Goal: Task Accomplishment & Management: Manage account settings

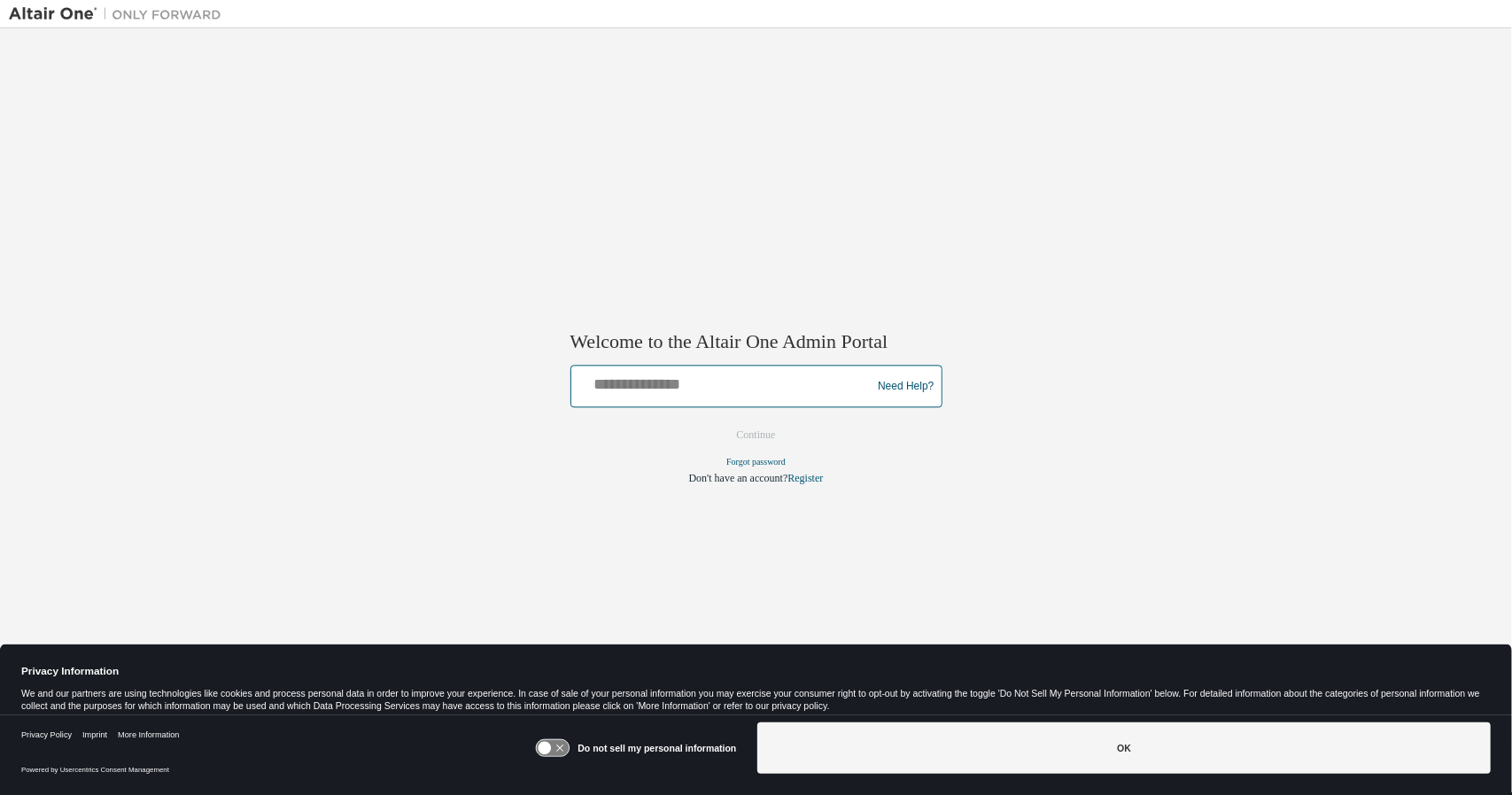
click at [645, 376] on input "text" at bounding box center [724, 383] width 291 height 26
type input "**********"
click at [755, 394] on input "**********" at bounding box center [724, 383] width 291 height 26
click at [574, 438] on form "**********" at bounding box center [756, 426] width 372 height 120
click at [747, 437] on button "Continue" at bounding box center [756, 436] width 76 height 27
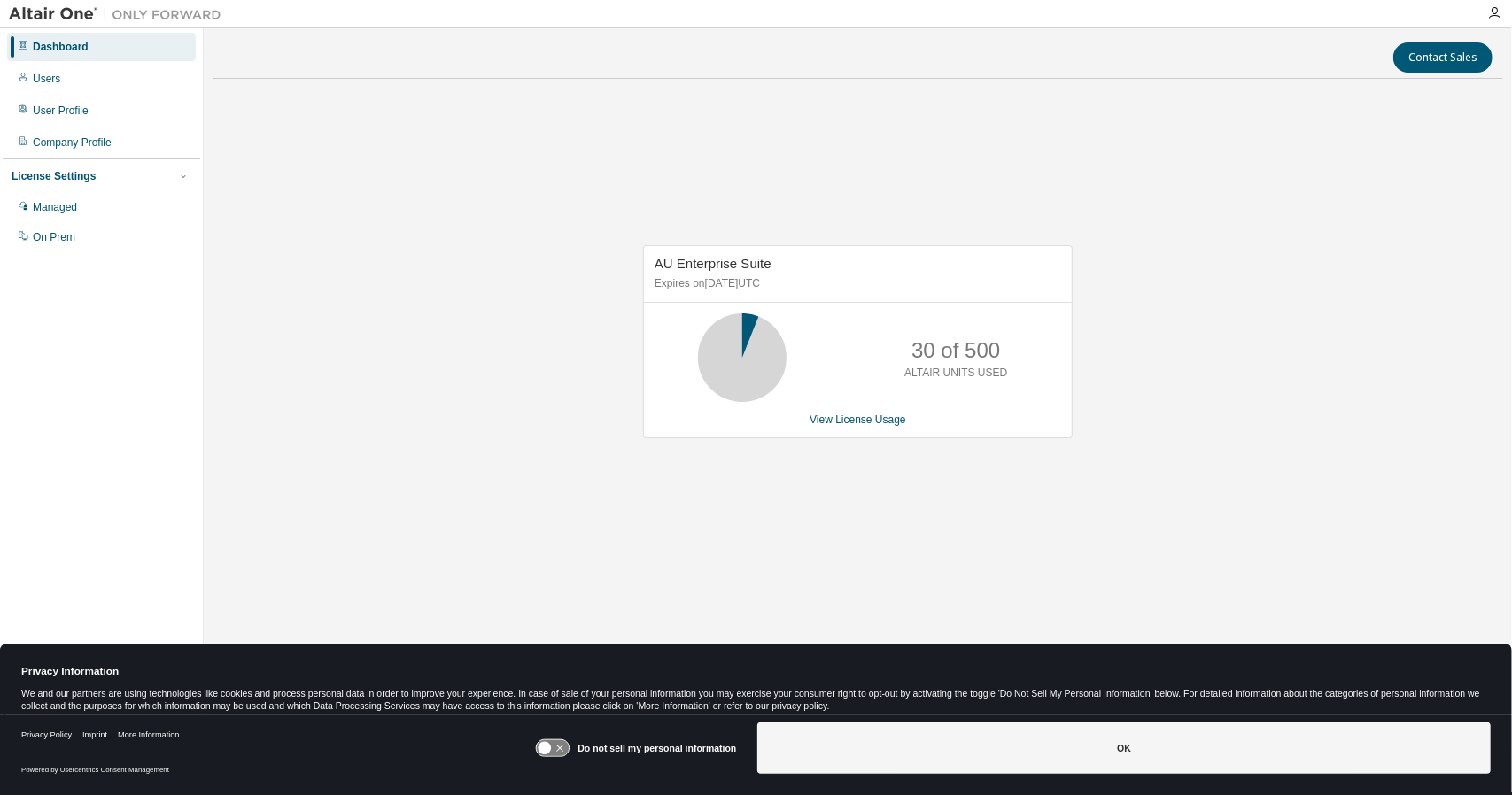
click at [999, 766] on button "OK" at bounding box center [1124, 747] width 733 height 51
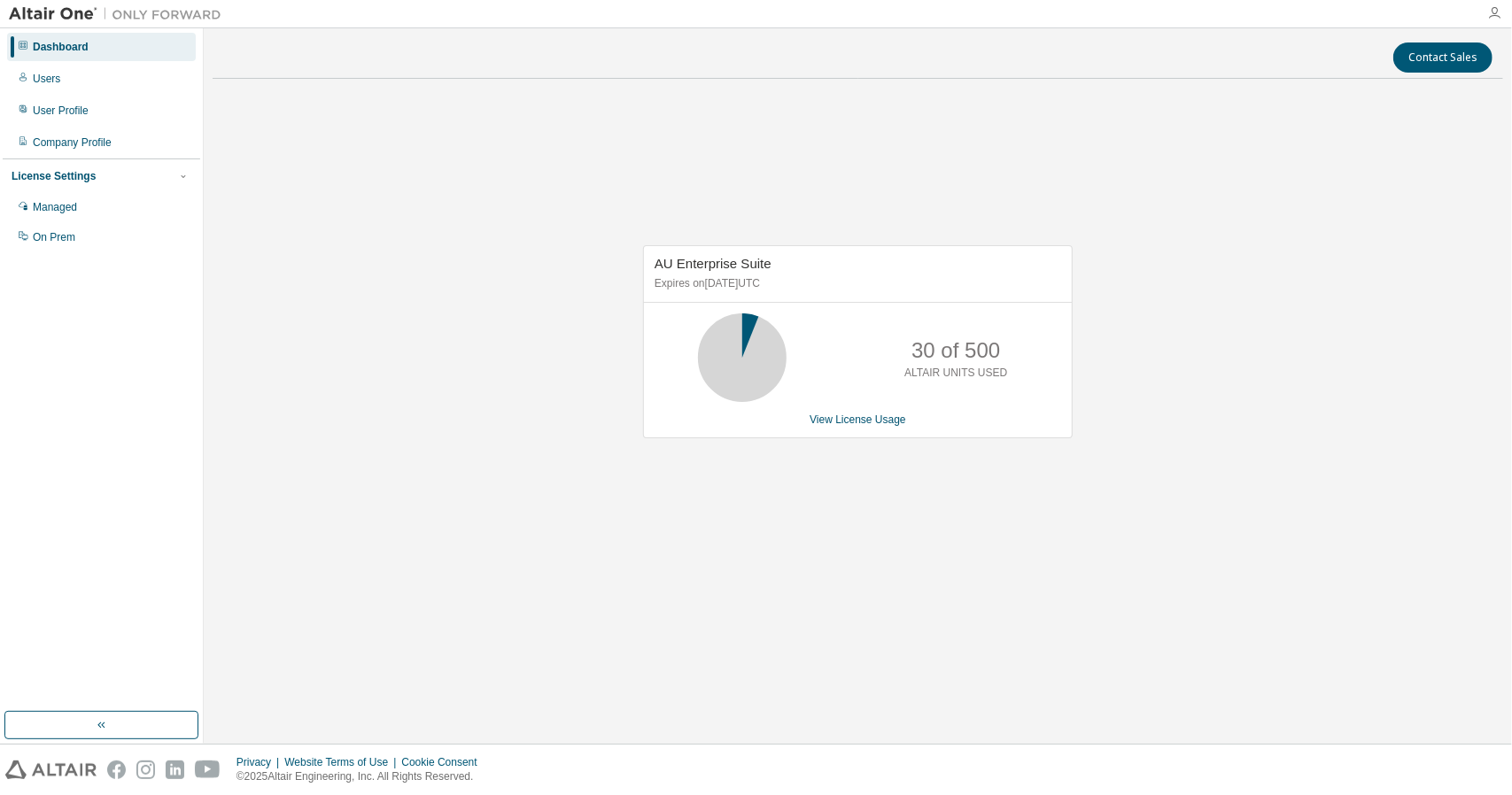
click at [1488, 19] on icon "button" at bounding box center [1494, 13] width 14 height 14
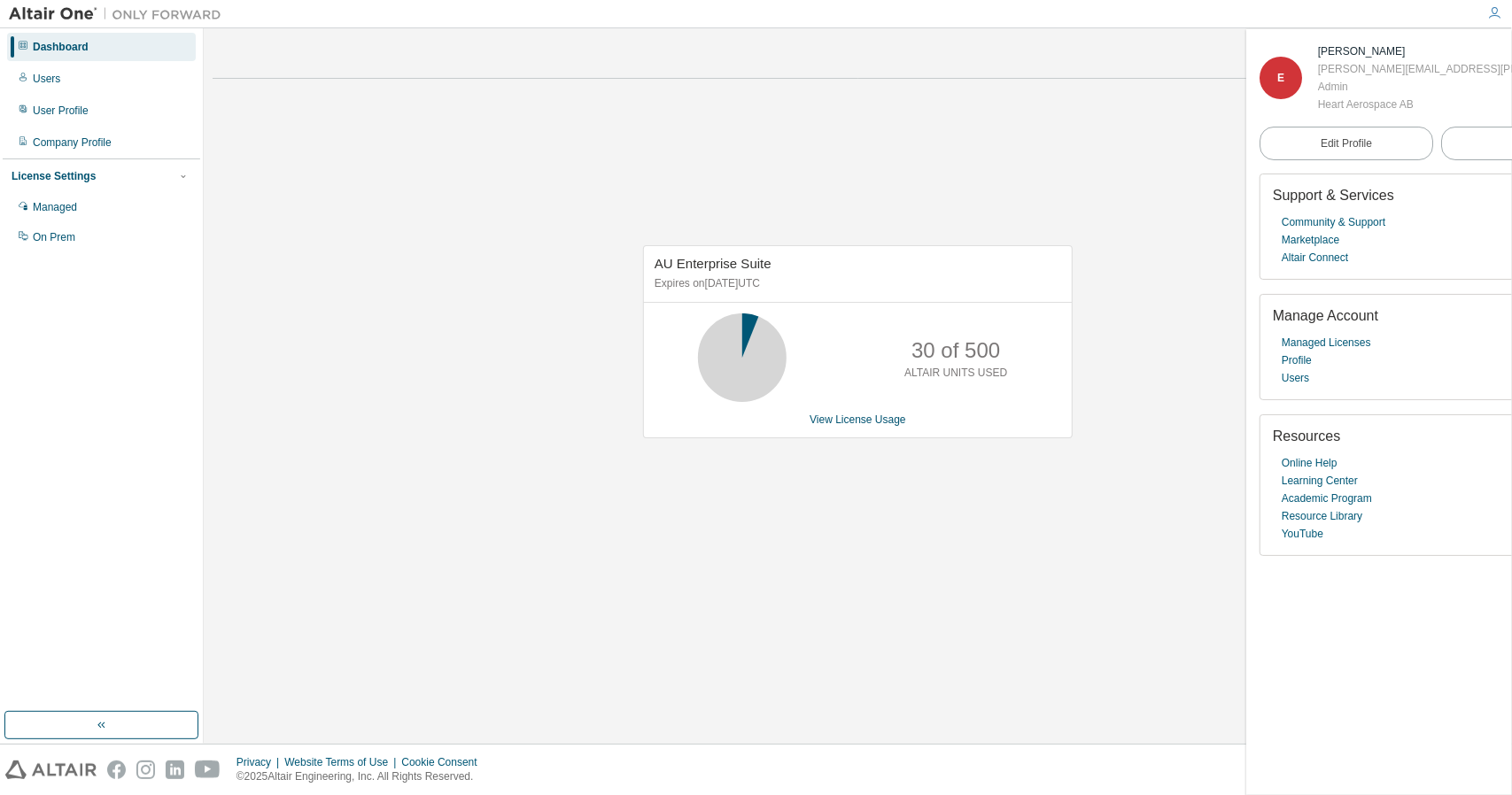
click at [1131, 139] on div "AU Enterprise Suite Expires on August 31, 2025 UTC 30 of 500 ALTAIR UNITS USED …" at bounding box center [858, 351] width 1290 height 517
click at [676, 234] on div "AU Enterprise Suite Expires on August 31, 2025 UTC 30 of 500 ALTAIR UNITS USED …" at bounding box center [858, 351] width 1290 height 517
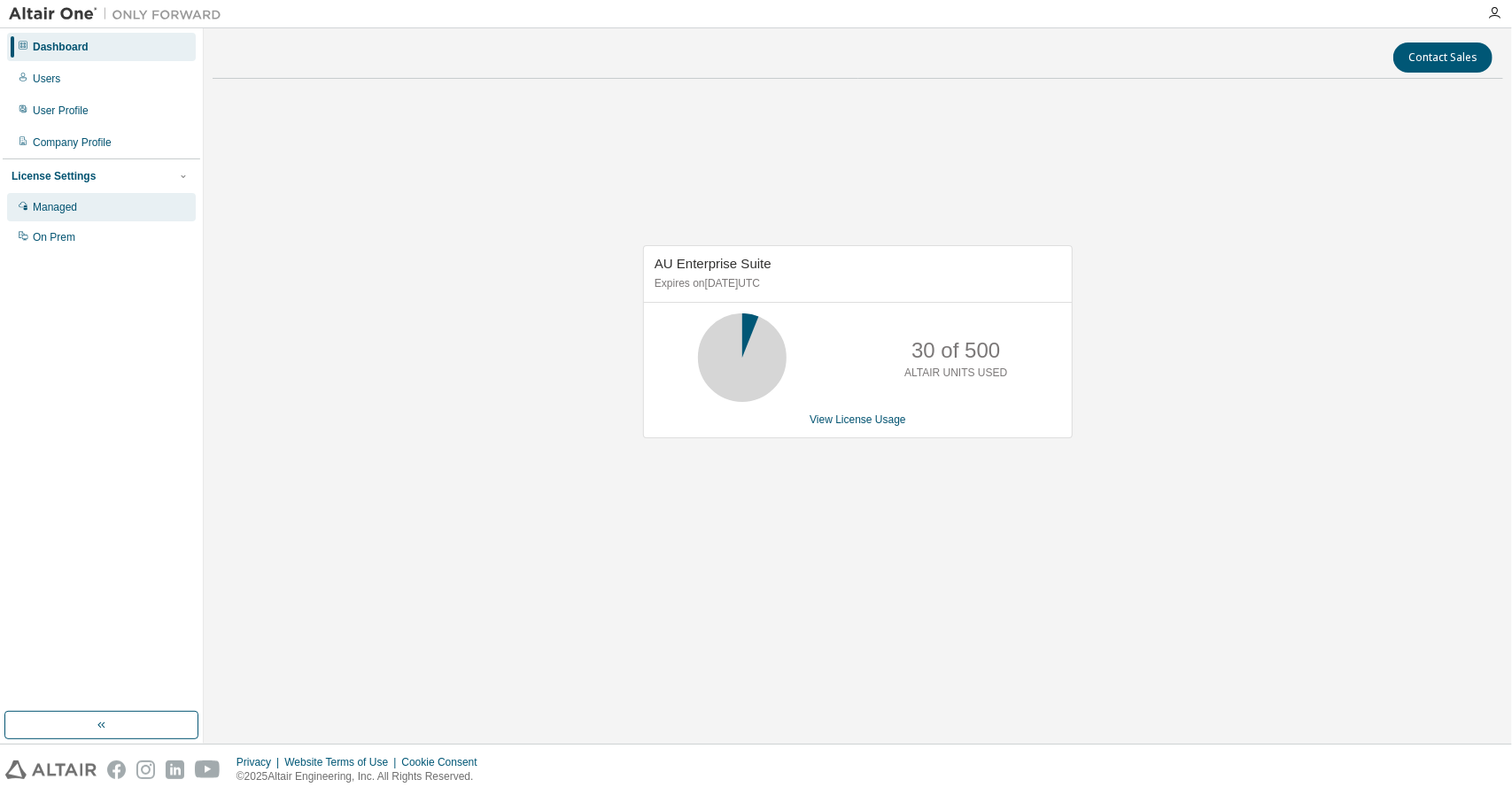
click at [69, 210] on div "Managed" at bounding box center [54, 208] width 44 height 14
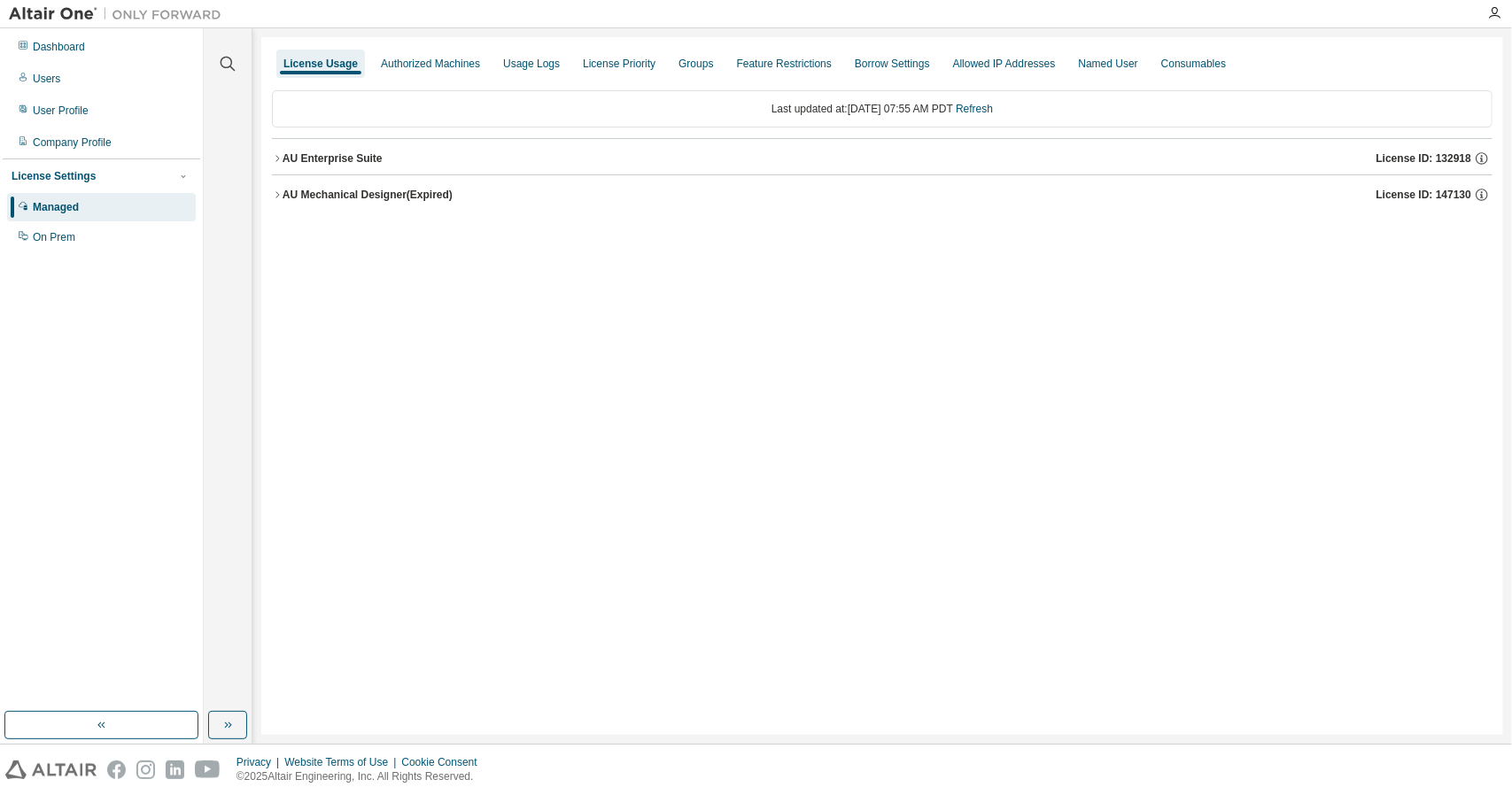
click at [325, 155] on div "AU Enterprise Suite" at bounding box center [332, 159] width 100 height 14
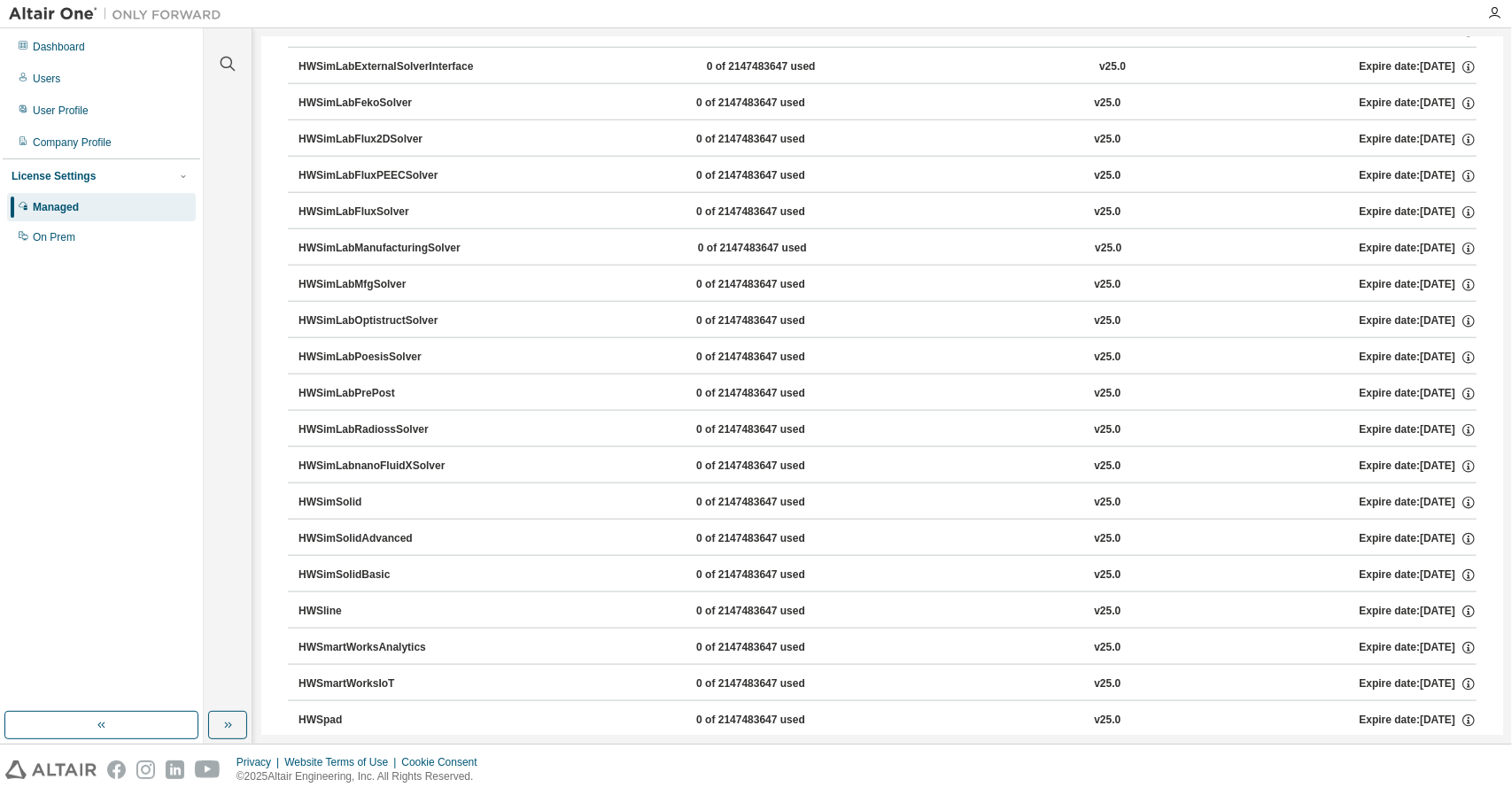
scroll to position [11245, 0]
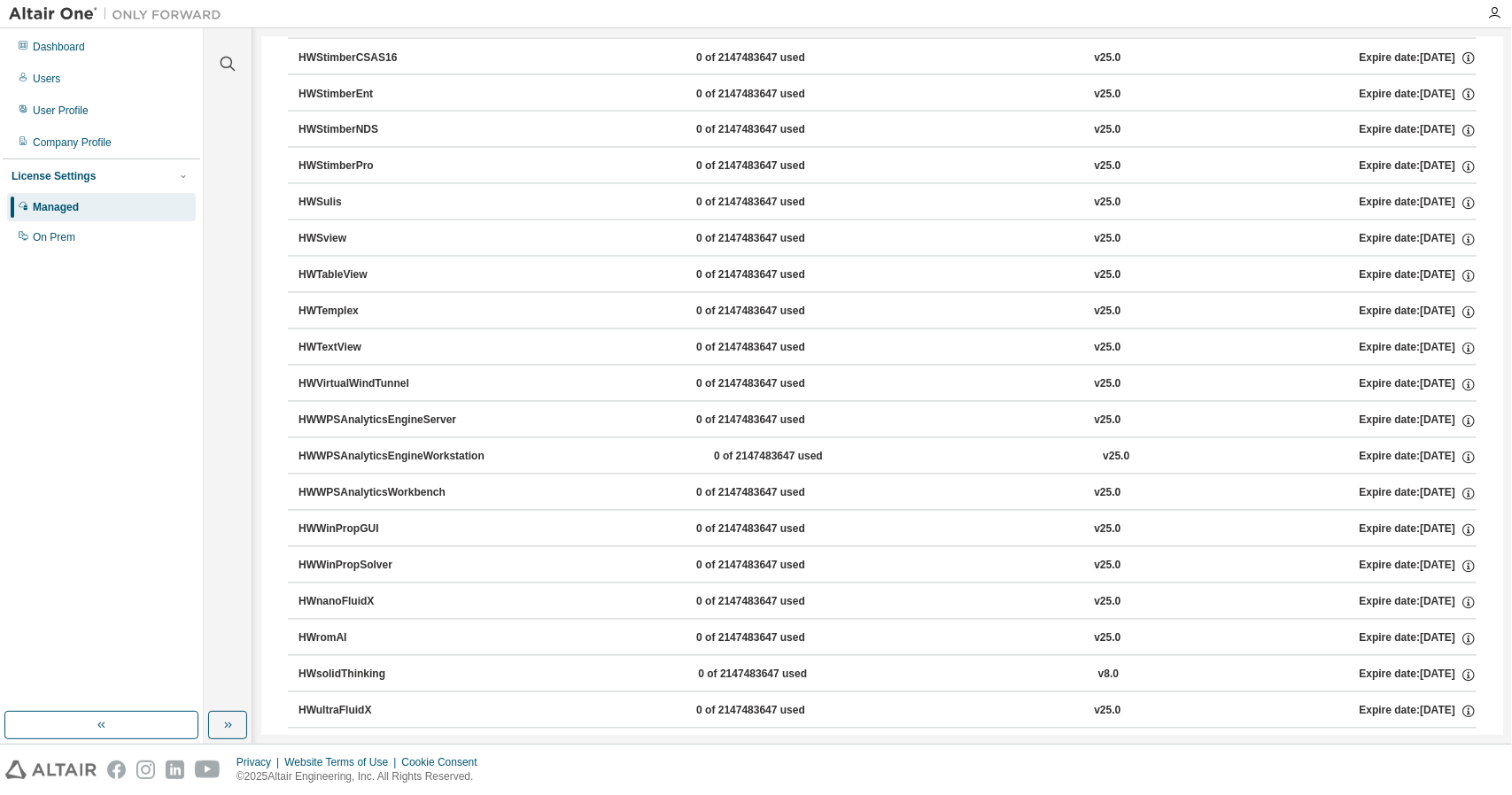
click at [278, 786] on icon "button" at bounding box center [278, 791] width 11 height 11
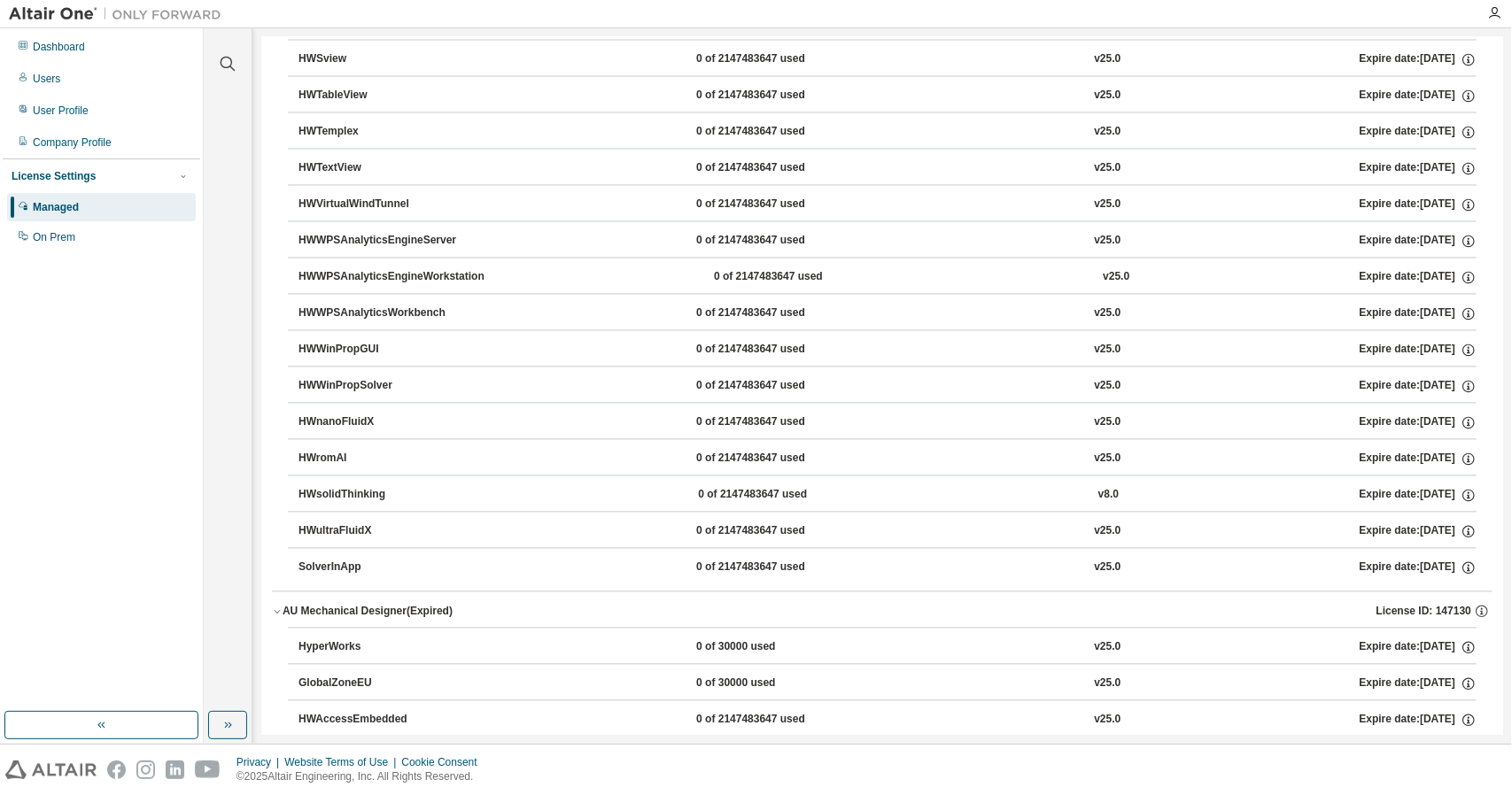
scroll to position [11688, 0]
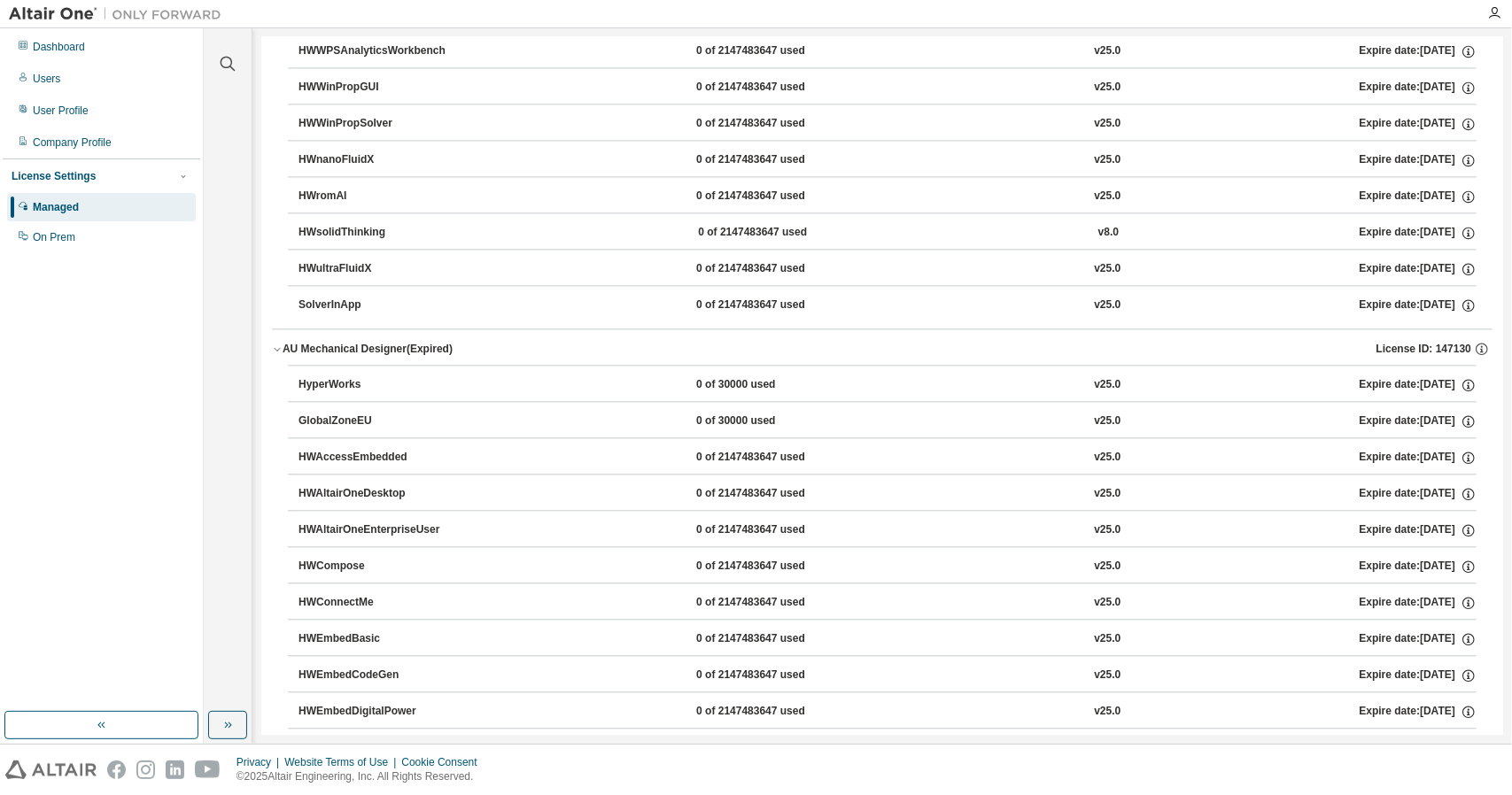
click at [333, 341] on div "AU Mechanical Designer (Expired)" at bounding box center [367, 349] width 170 height 14
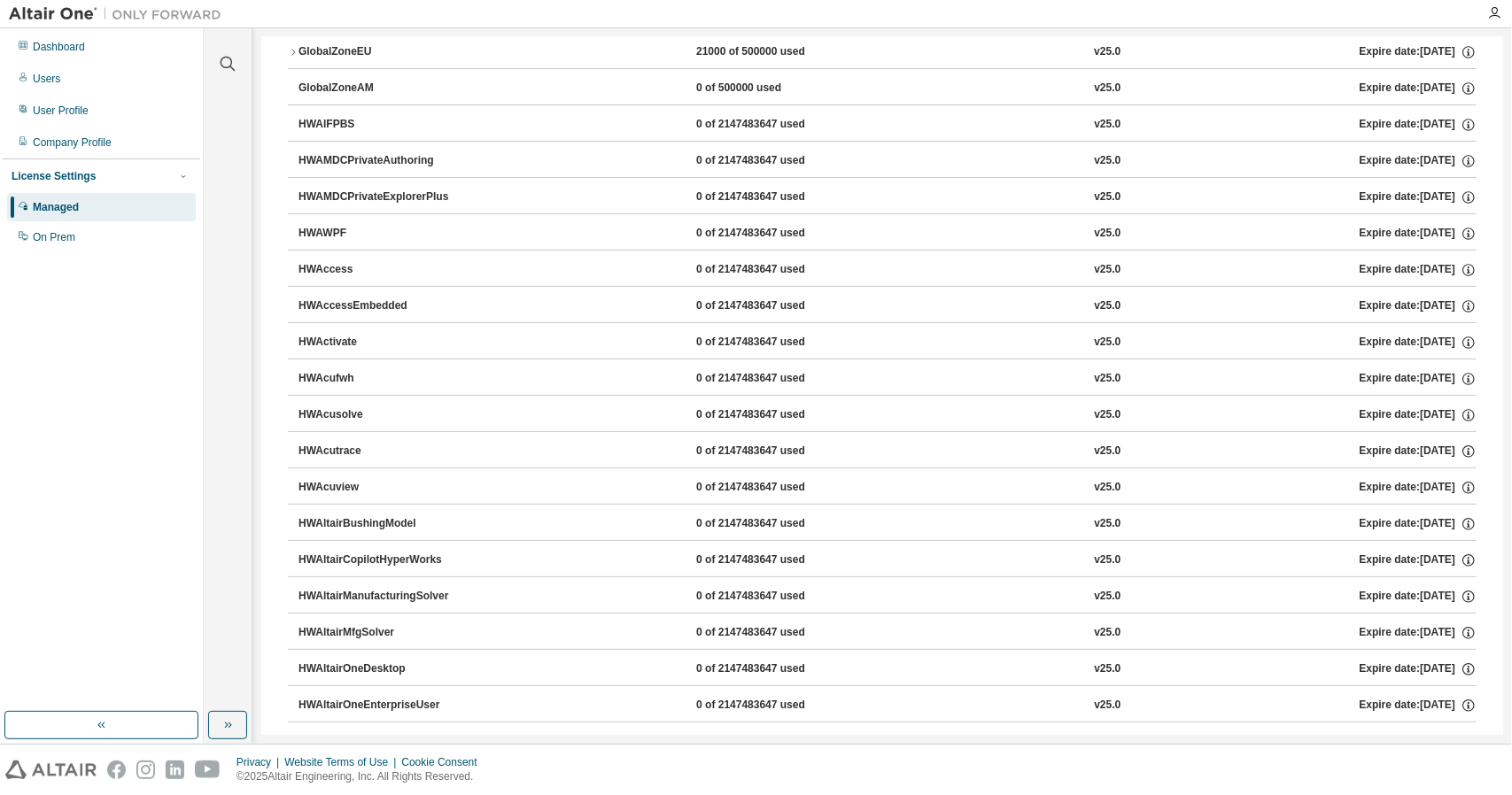
scroll to position [0, 0]
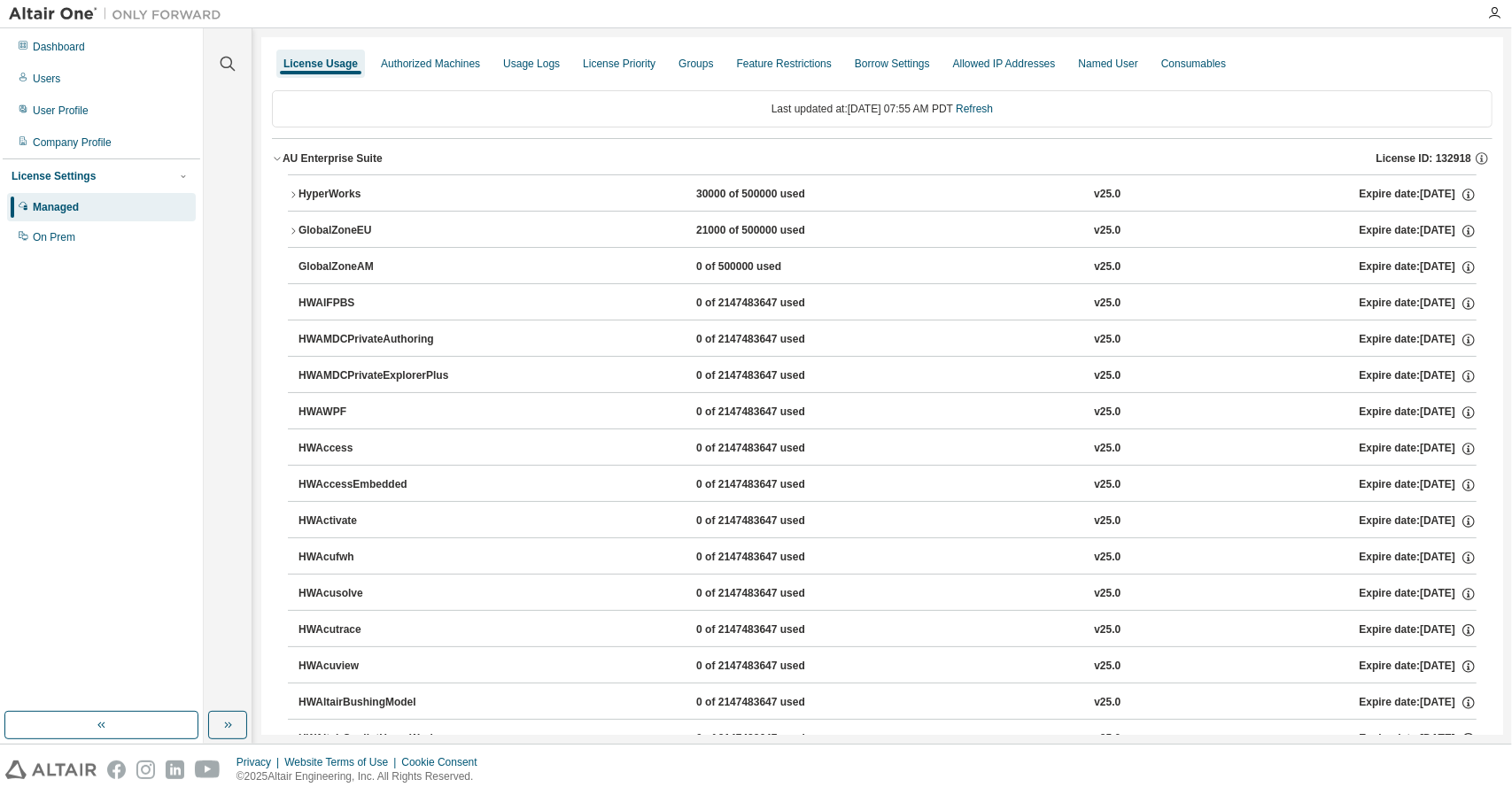
click at [324, 199] on div "HyperWorks" at bounding box center [377, 195] width 159 height 16
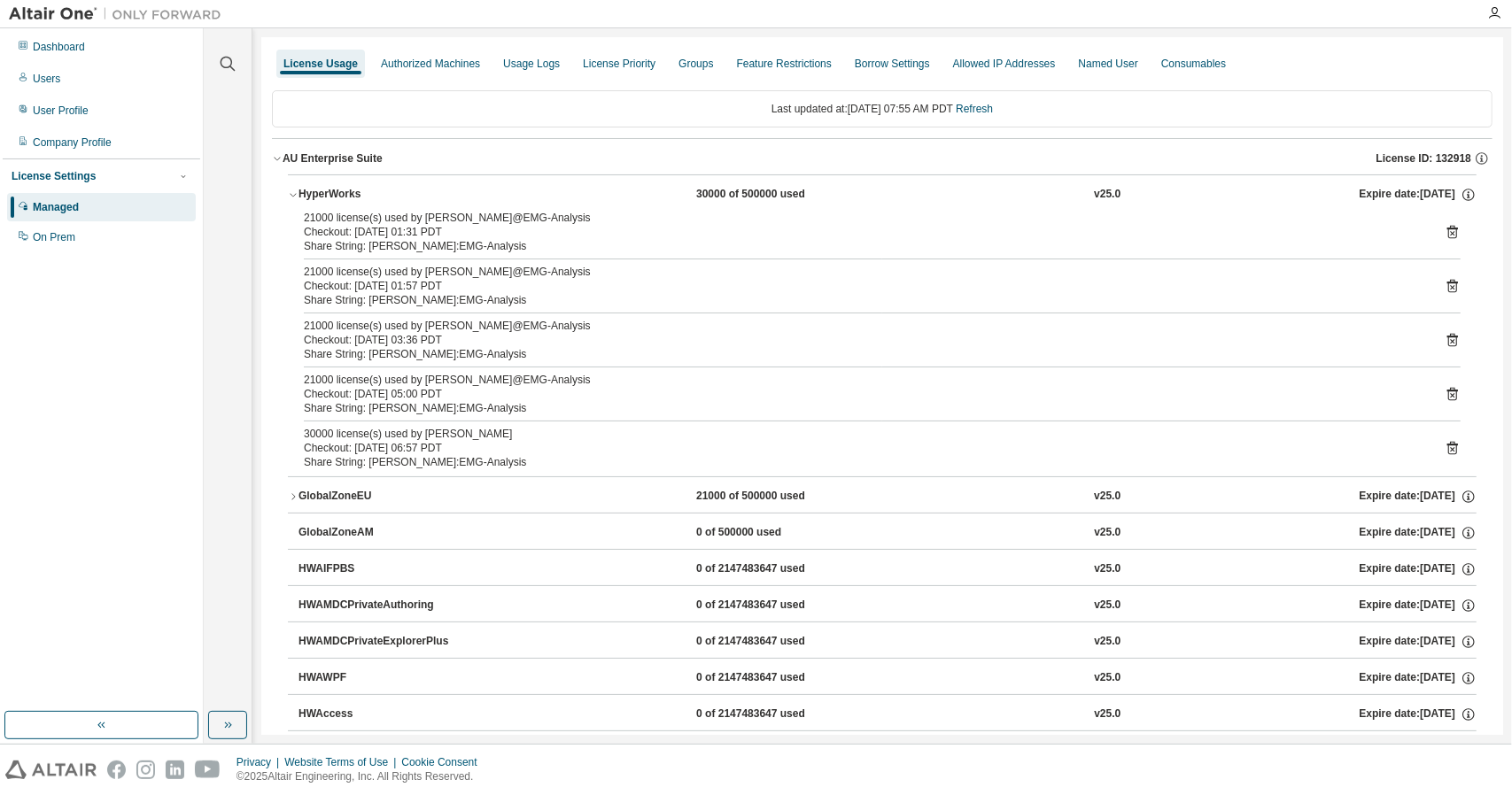
click at [333, 489] on div "GlobalZoneEU" at bounding box center [377, 497] width 159 height 16
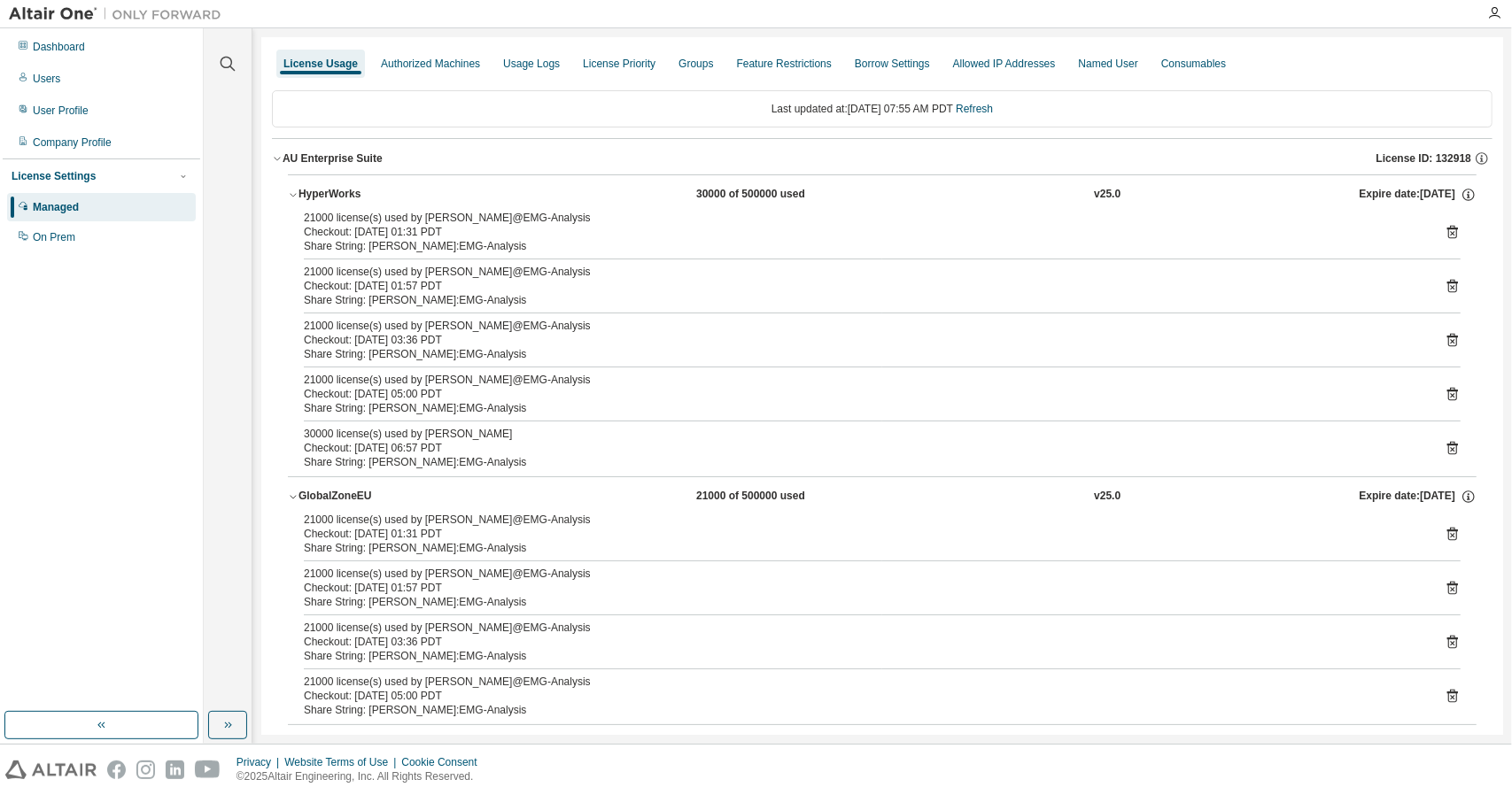
click at [299, 195] on div "HyperWorks" at bounding box center [377, 195] width 159 height 16
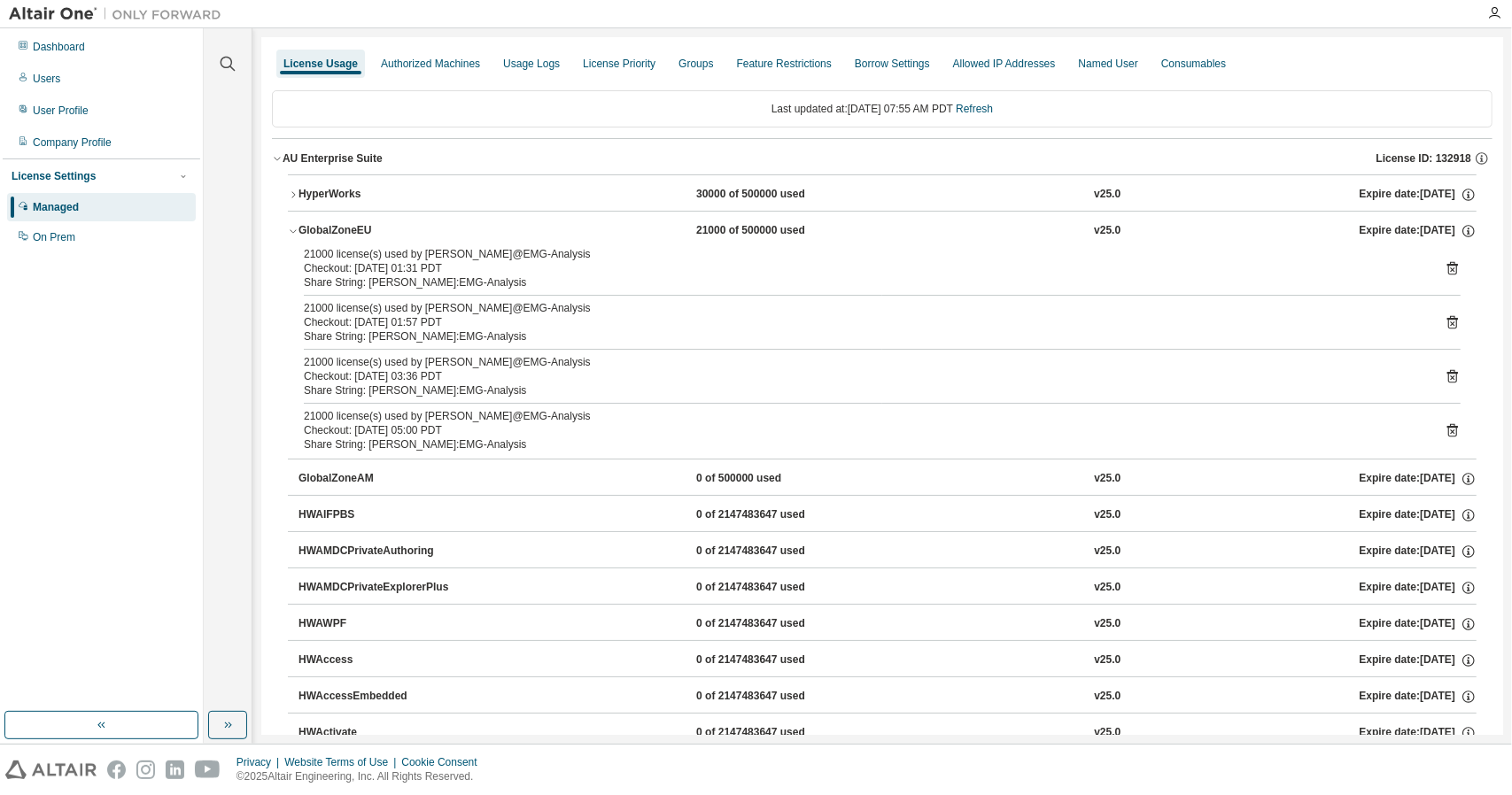
click at [296, 225] on icon "button" at bounding box center [293, 231] width 11 height 11
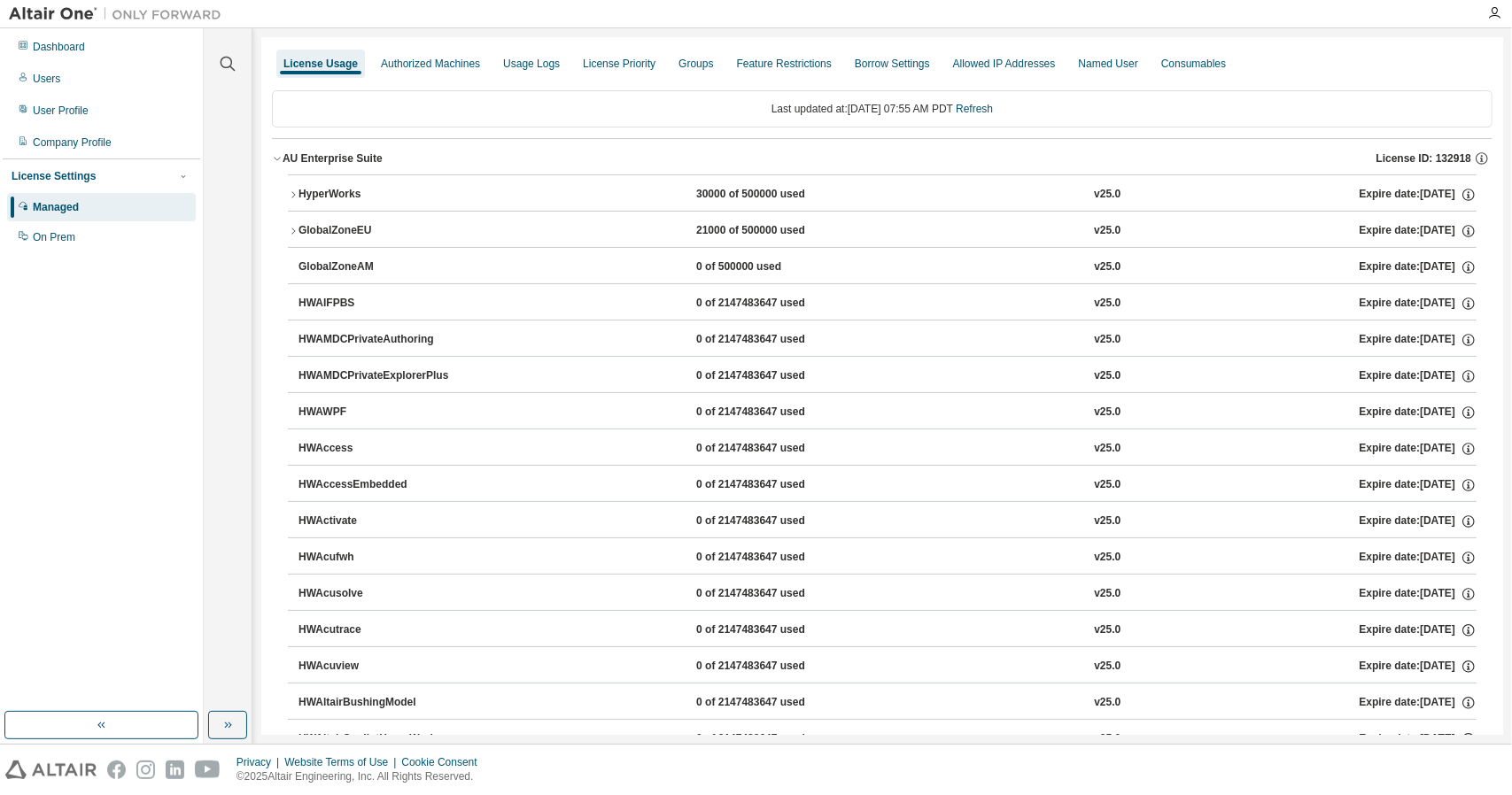
click at [384, 194] on div "HyperWorks" at bounding box center [377, 195] width 159 height 16
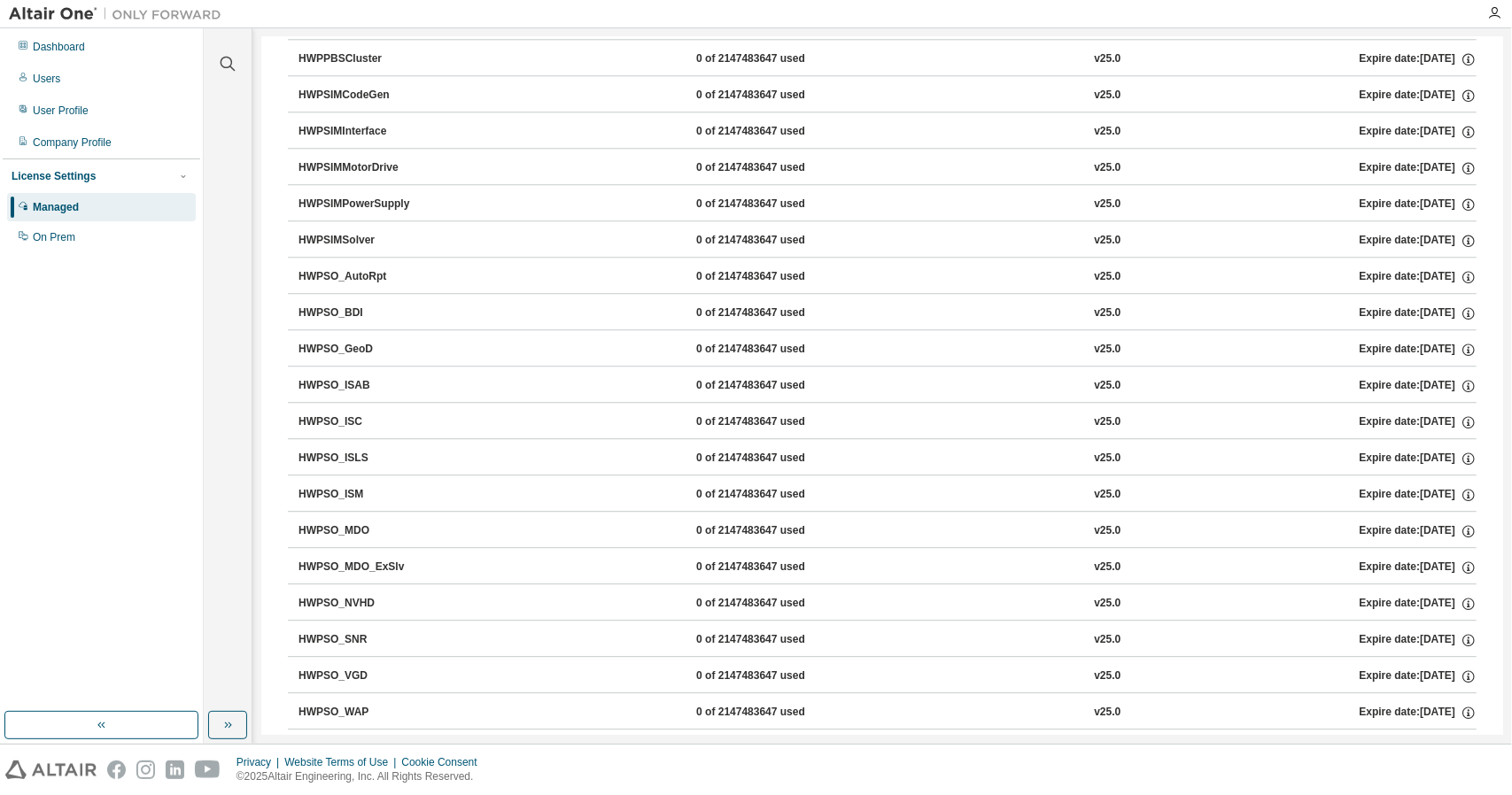
scroll to position [7699, 0]
